Goal: Information Seeking & Learning: Learn about a topic

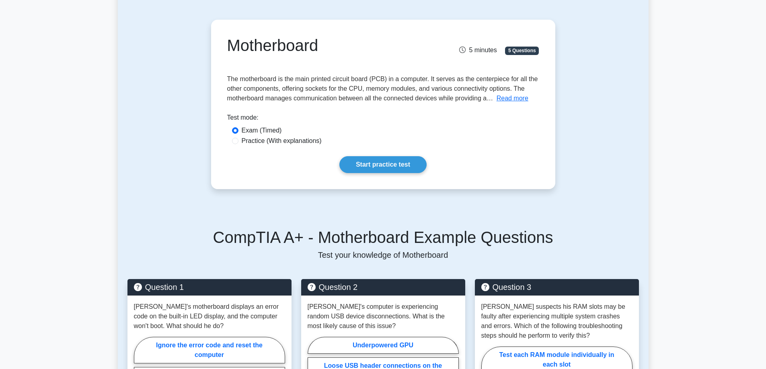
scroll to position [30, 0]
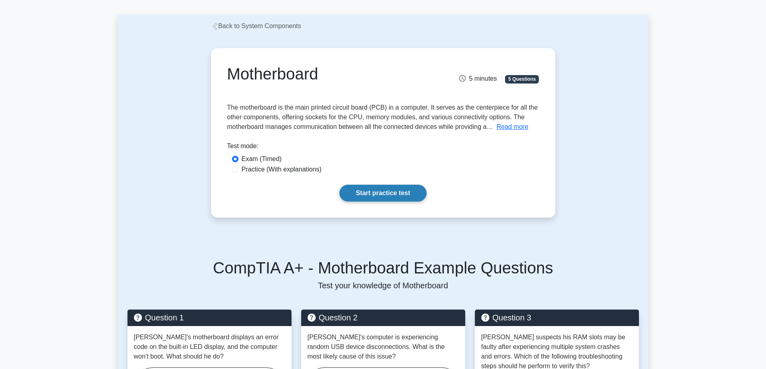
click at [366, 191] on link "Start practice test" at bounding box center [382, 193] width 87 height 17
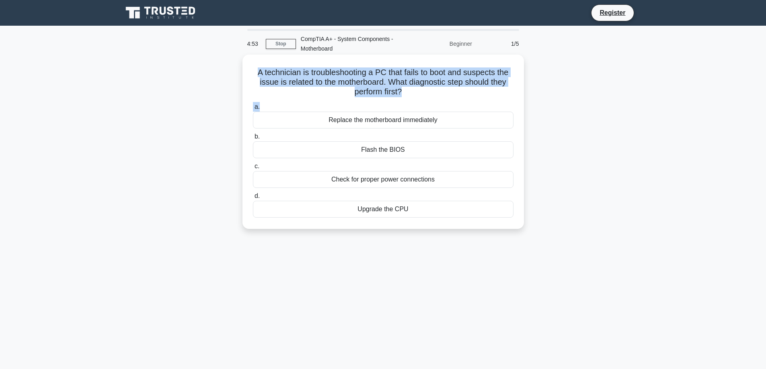
drag, startPoint x: 254, startPoint y: 71, endPoint x: 521, endPoint y: 101, distance: 267.8
click at [521, 101] on div "A technician is troubleshooting a PC that fails to boot and suspects the issue …" at bounding box center [382, 142] width 281 height 174
click at [407, 91] on icon ".spinner_0XTQ{transform-origin:center;animation:spinner_y6GP .75s linear infini…" at bounding box center [407, 93] width 10 height 10
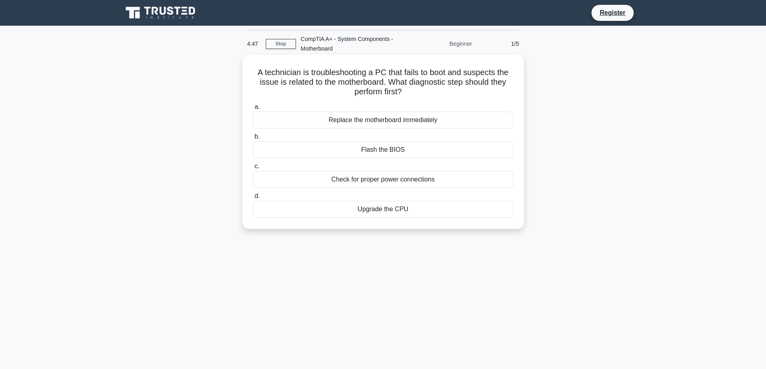
click at [347, 184] on div "Check for proper power connections" at bounding box center [383, 179] width 261 height 17
click at [253, 169] on input "c. Check for proper power connections" at bounding box center [253, 166] width 0 height 5
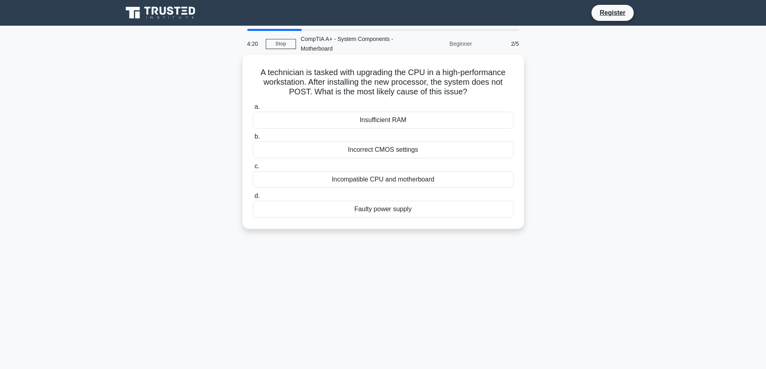
click at [355, 178] on div "Incompatible CPU and motherboard" at bounding box center [383, 179] width 261 height 17
click at [253, 169] on input "c. Incompatible CPU and motherboard" at bounding box center [253, 166] width 0 height 5
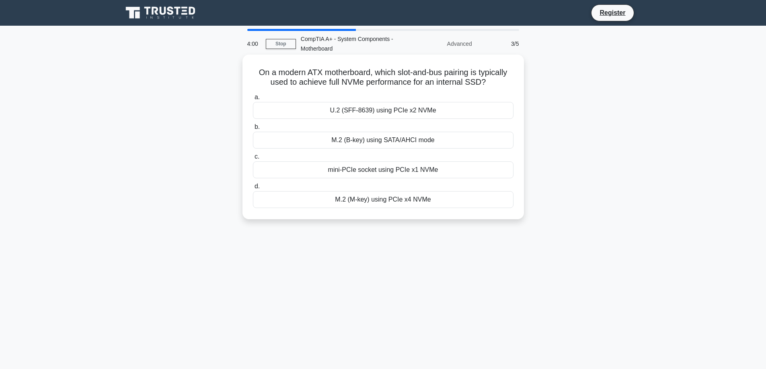
click at [436, 172] on div "mini-PCIe socket using PCIe x1 NVMe" at bounding box center [383, 170] width 261 height 17
click at [253, 160] on input "c. mini-PCIe socket using PCIe x1 NVMe" at bounding box center [253, 156] width 0 height 5
click at [354, 170] on div "Check BIOS settings and ensure PCIe slot is enabled" at bounding box center [383, 170] width 261 height 17
click at [253, 160] on input "c. Check BIOS settings and ensure PCIe slot is enabled" at bounding box center [253, 156] width 0 height 5
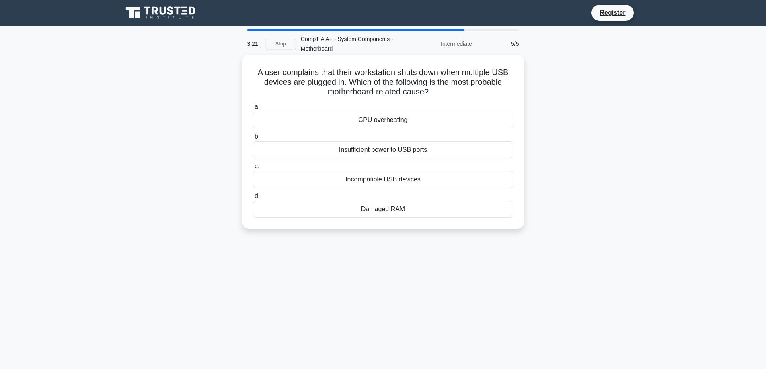
drag, startPoint x: 431, startPoint y: 70, endPoint x: 505, endPoint y: 95, distance: 79.1
click at [505, 95] on h5 "A user complains that their workstation shuts down when multiple USB devices ar…" at bounding box center [383, 83] width 262 height 30
click at [503, 94] on h5 "A user complains that their workstation shuts down when multiple USB devices ar…" at bounding box center [383, 83] width 262 height 30
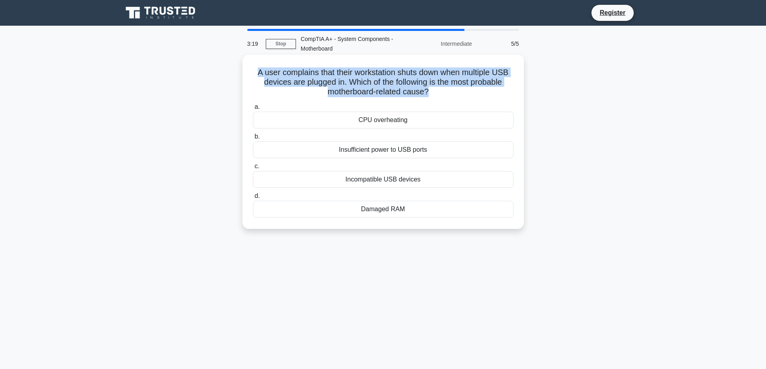
drag, startPoint x: 503, startPoint y: 94, endPoint x: 249, endPoint y: 77, distance: 254.2
click at [249, 77] on div "A user complains that their workstation shuts down when multiple USB devices ar…" at bounding box center [383, 142] width 275 height 168
click at [278, 75] on h5 "A user complains that their workstation shuts down when multiple USB devices ar…" at bounding box center [383, 83] width 262 height 30
click at [277, 75] on h5 "A user complains that their workstation shuts down when multiple USB devices ar…" at bounding box center [383, 83] width 262 height 30
click at [250, 72] on div "A user complains that their workstation shuts down when multiple USB devices ar…" at bounding box center [383, 142] width 275 height 168
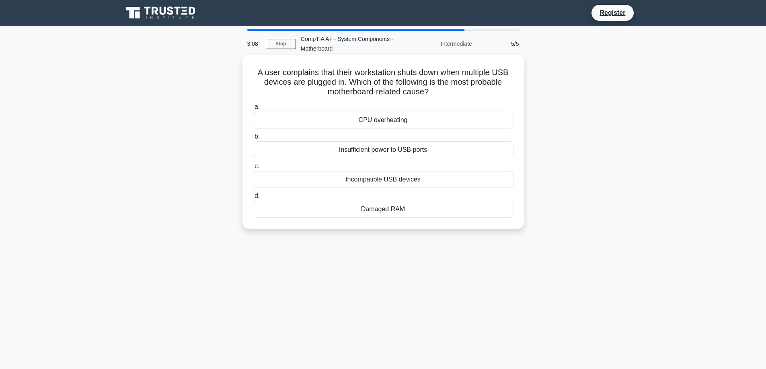
drag, startPoint x: 254, startPoint y: 69, endPoint x: 447, endPoint y: 89, distance: 194.4
click at [447, 89] on h5 "A user complains that their workstation shuts down when multiple USB devices ar…" at bounding box center [383, 83] width 262 height 30
click at [444, 88] on h5 "A user complains that their workstation shuts down when multiple USB devices ar…" at bounding box center [383, 83] width 262 height 30
click at [405, 210] on div "Damaged RAM" at bounding box center [383, 209] width 261 height 17
click at [253, 199] on input "d. Damaged RAM" at bounding box center [253, 196] width 0 height 5
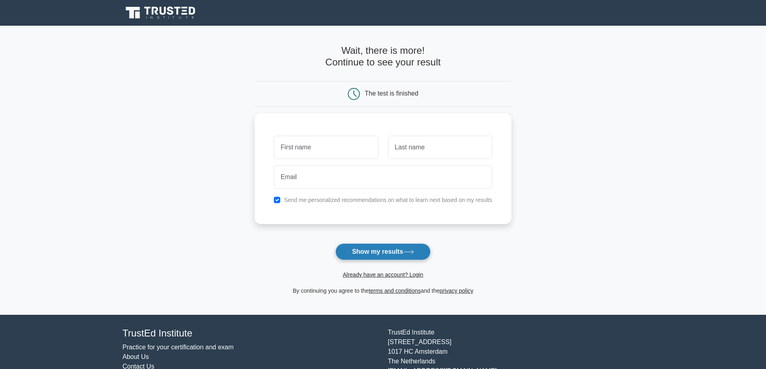
click at [402, 245] on button "Show my results" at bounding box center [382, 252] width 95 height 17
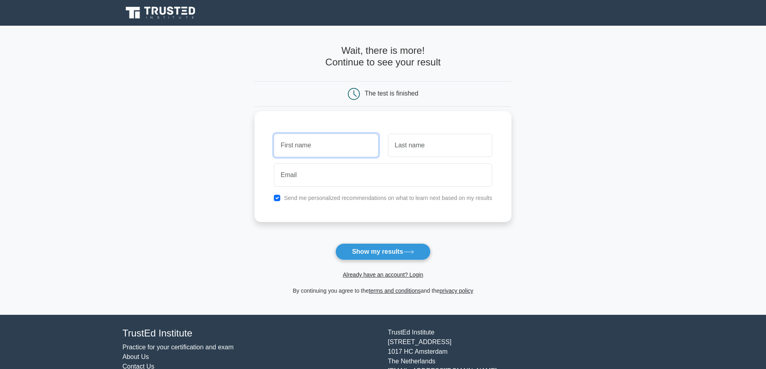
click at [361, 147] on input "text" at bounding box center [326, 145] width 104 height 23
type input "C"
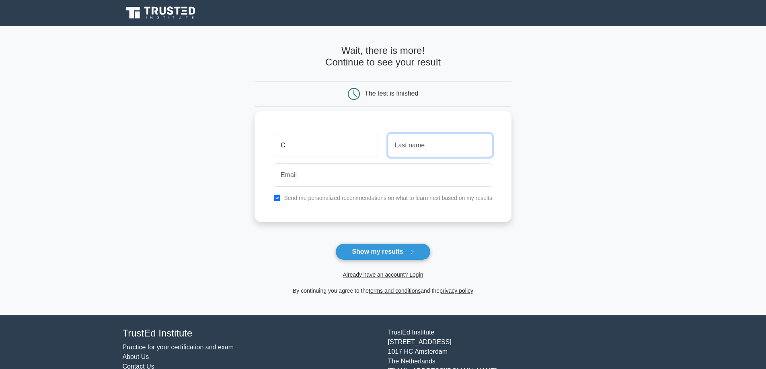
click at [440, 154] on input "text" at bounding box center [440, 145] width 104 height 23
type input "Henderson"
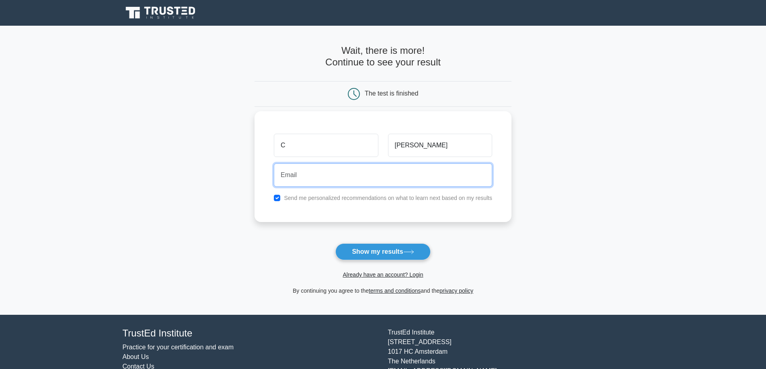
click at [432, 180] on input "email" at bounding box center [383, 175] width 218 height 23
type input "carolinehen223@gmail.com"
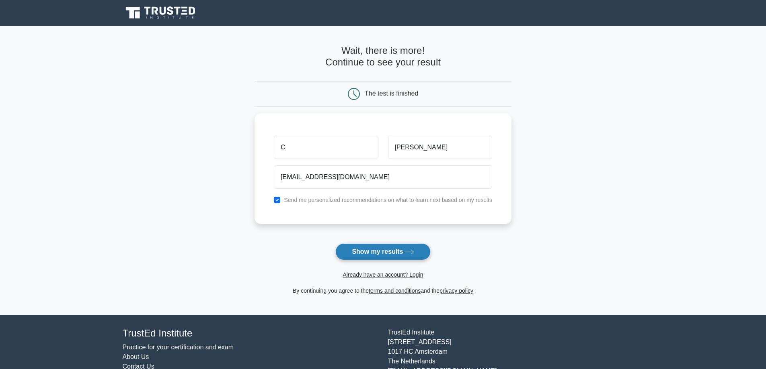
click at [405, 251] on button "Show my results" at bounding box center [382, 252] width 95 height 17
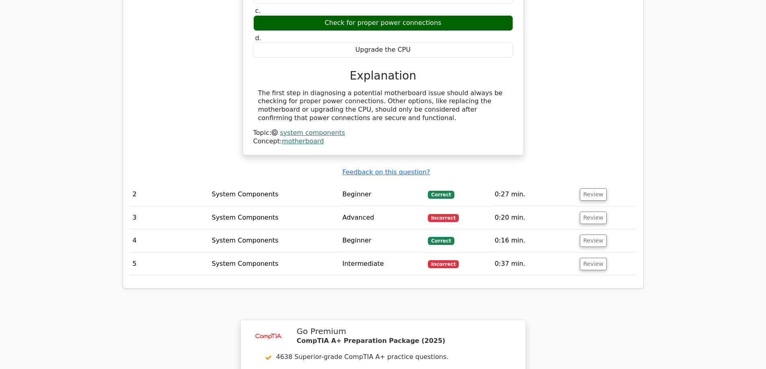
scroll to position [734, 0]
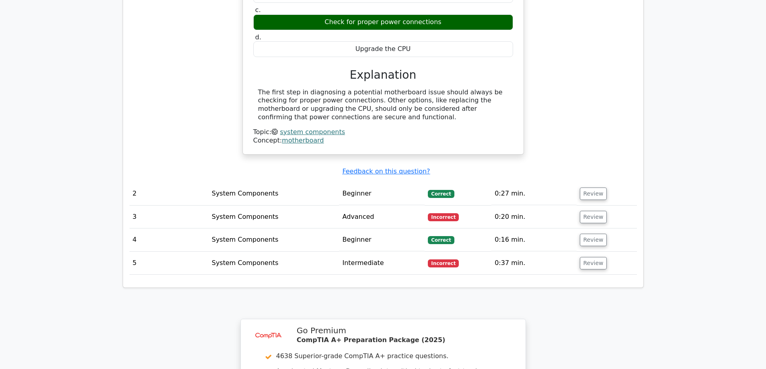
drag, startPoint x: 210, startPoint y: 187, endPoint x: 472, endPoint y: 222, distance: 263.5
click at [472, 222] on tbody "1 System Components Beginner [GEOGRAPHIC_DATA] 0:13 min. Review" at bounding box center [382, 78] width 507 height 394
click at [471, 229] on td "Correct" at bounding box center [458, 240] width 67 height 23
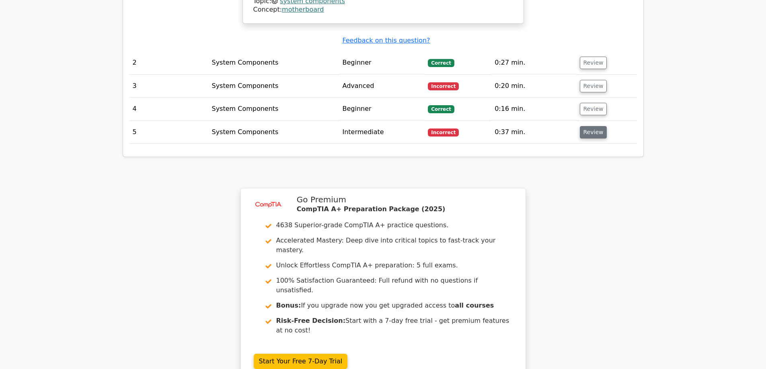
scroll to position [864, 0]
click at [598, 121] on td "Review" at bounding box center [607, 132] width 60 height 23
click at [591, 127] on button "Review" at bounding box center [593, 133] width 27 height 12
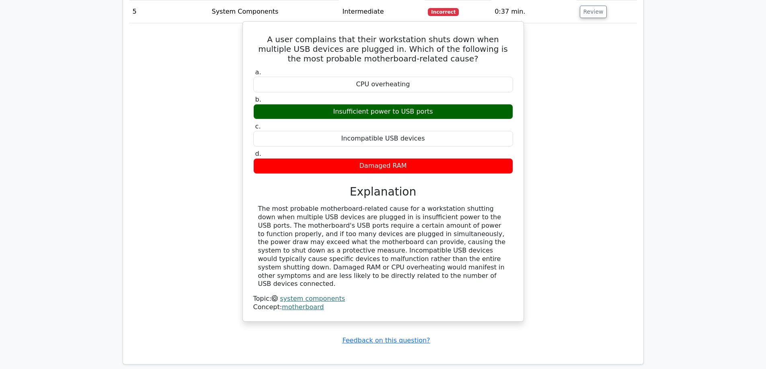
scroll to position [1005, 0]
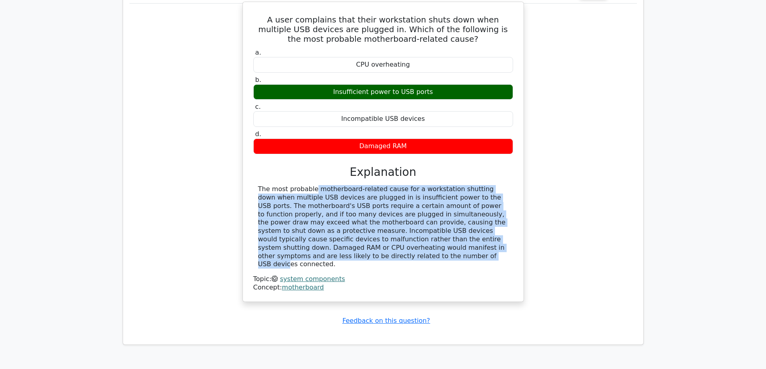
drag, startPoint x: 259, startPoint y: 158, endPoint x: 475, endPoint y: 223, distance: 225.4
click at [475, 223] on div "The most probable motherboard-related cause for a workstation shutting down whe…" at bounding box center [383, 227] width 250 height 84
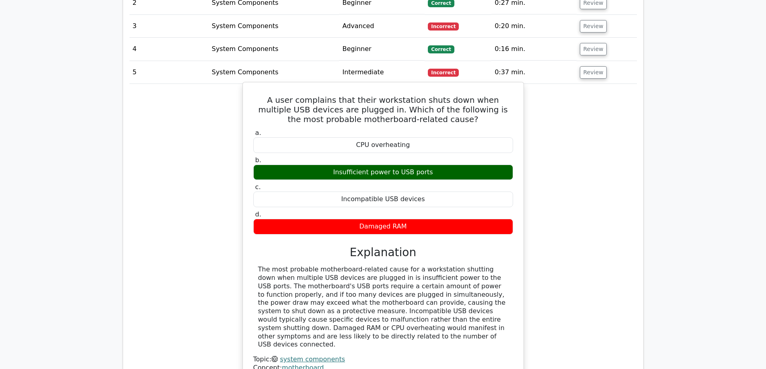
click at [349, 165] on div "Insufficient power to USB ports" at bounding box center [383, 173] width 260 height 16
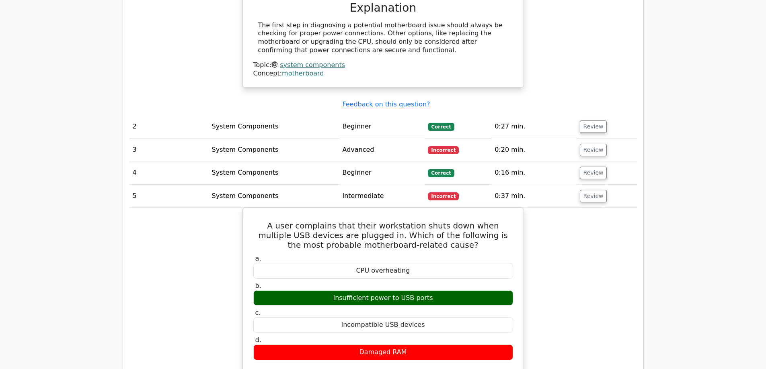
scroll to position [794, 0]
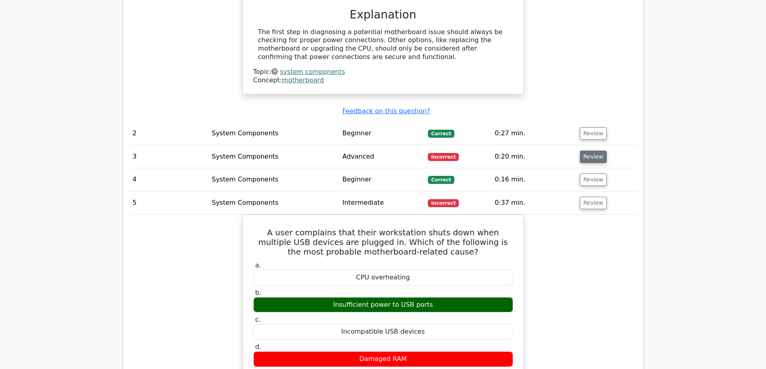
click at [583, 151] on button "Review" at bounding box center [593, 157] width 27 height 12
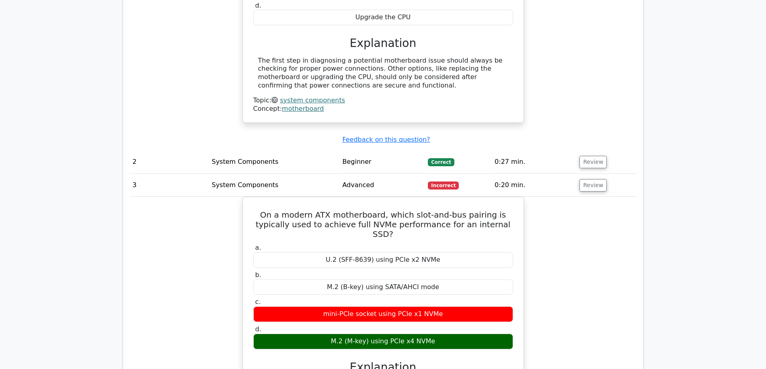
scroll to position [764, 0]
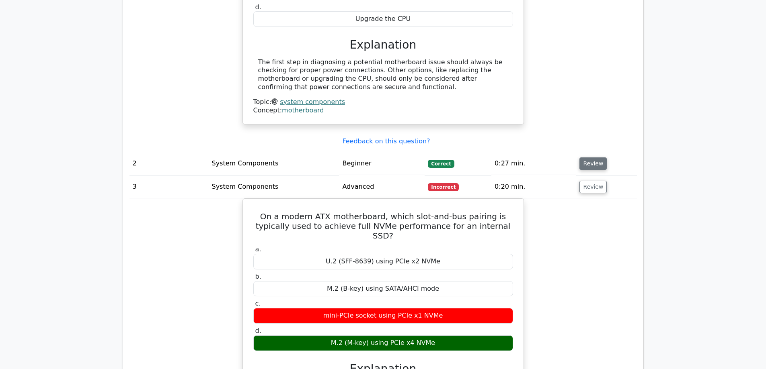
click at [585, 158] on button "Review" at bounding box center [592, 164] width 27 height 12
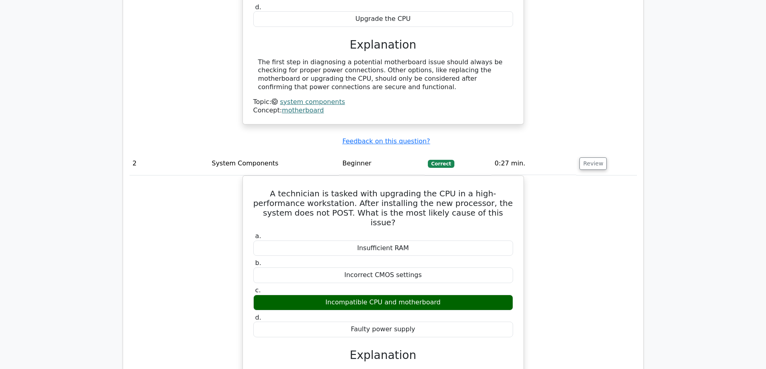
click at [579, 181] on div "A technician is tasked with upgrading the CPU in a high-performance workstation…" at bounding box center [382, 315] width 507 height 278
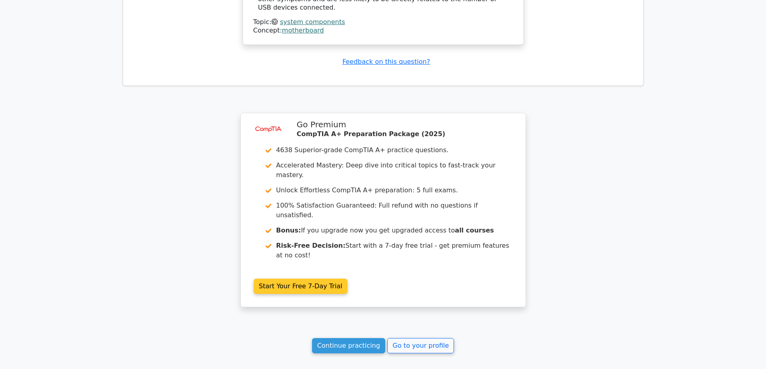
scroll to position [1951, 0]
